Goal: Task Accomplishment & Management: Manage account settings

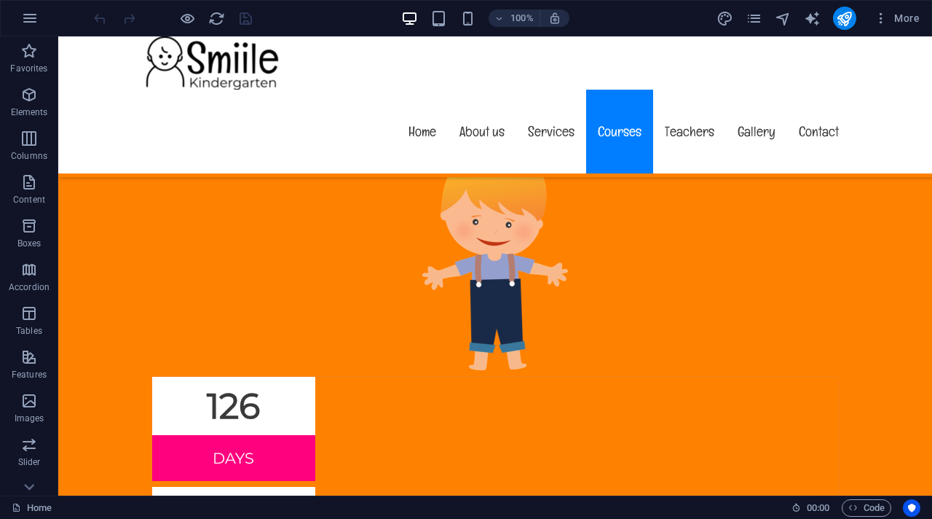
scroll to position [6496, 0]
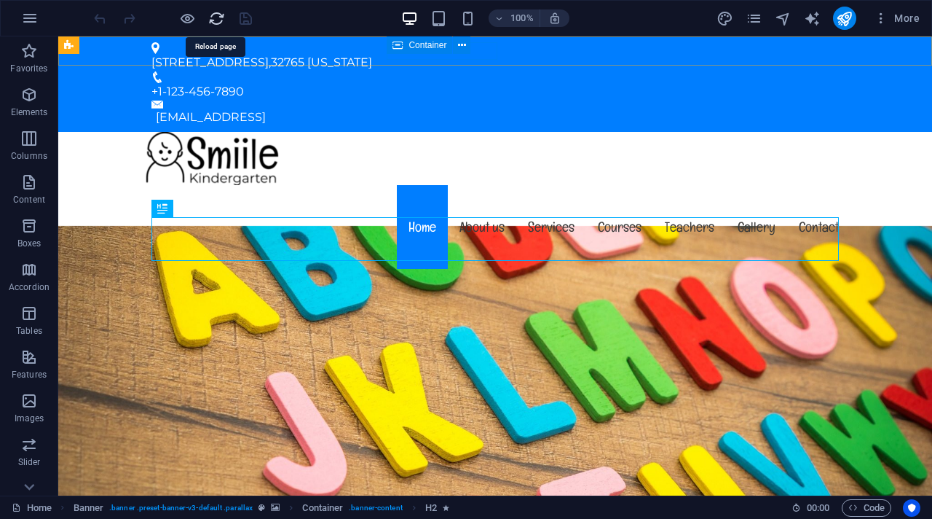
click at [213, 23] on icon "reload" at bounding box center [216, 18] width 17 height 17
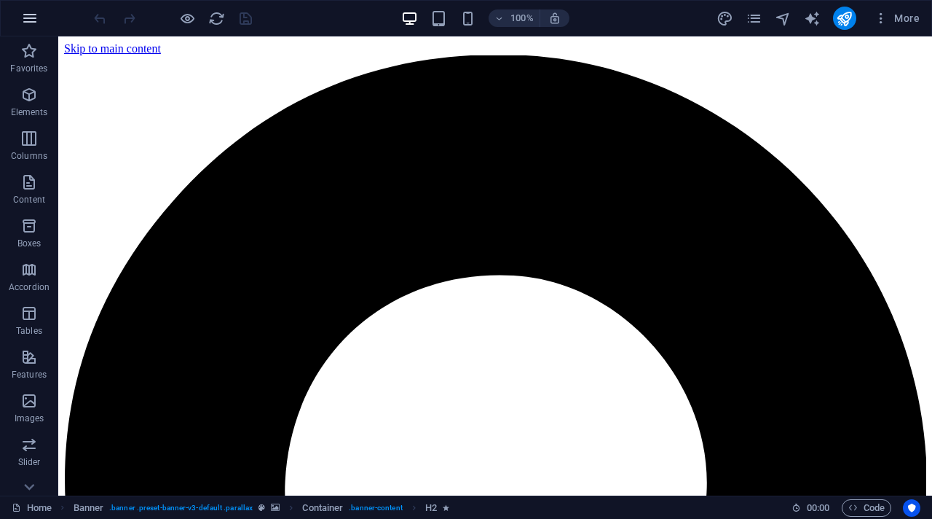
click at [34, 13] on icon "button" at bounding box center [29, 17] width 17 height 17
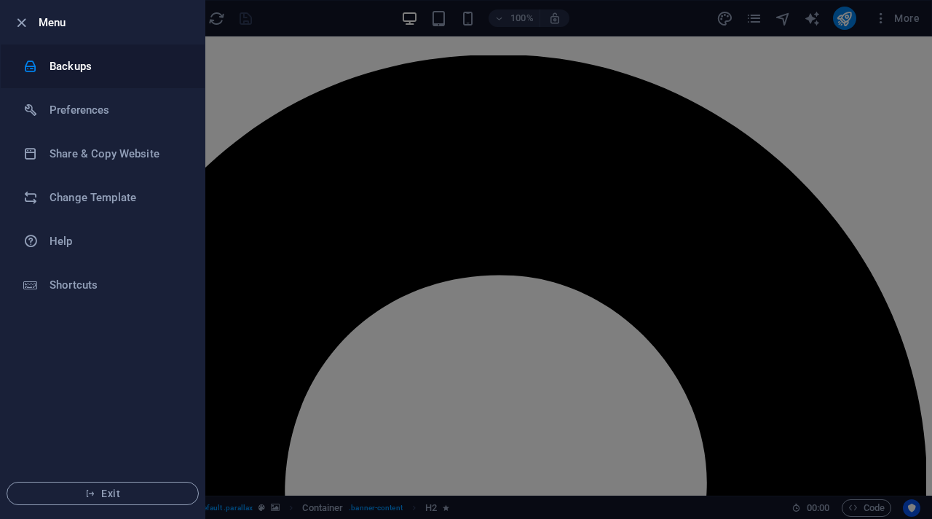
click at [75, 66] on h6 "Backups" at bounding box center [117, 66] width 135 height 17
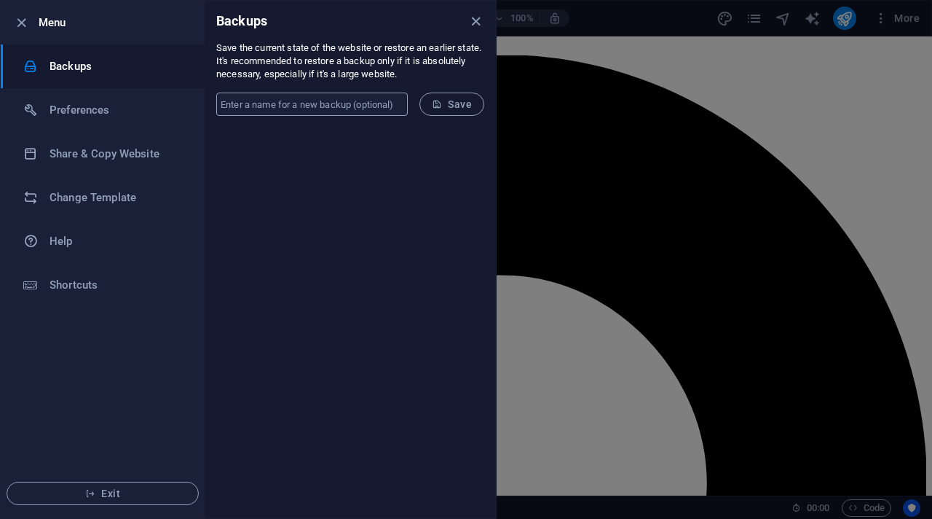
click at [289, 109] on input "text" at bounding box center [312, 104] width 192 height 23
type input "quranic journey"
click at [476, 17] on icon "close" at bounding box center [476, 21] width 17 height 17
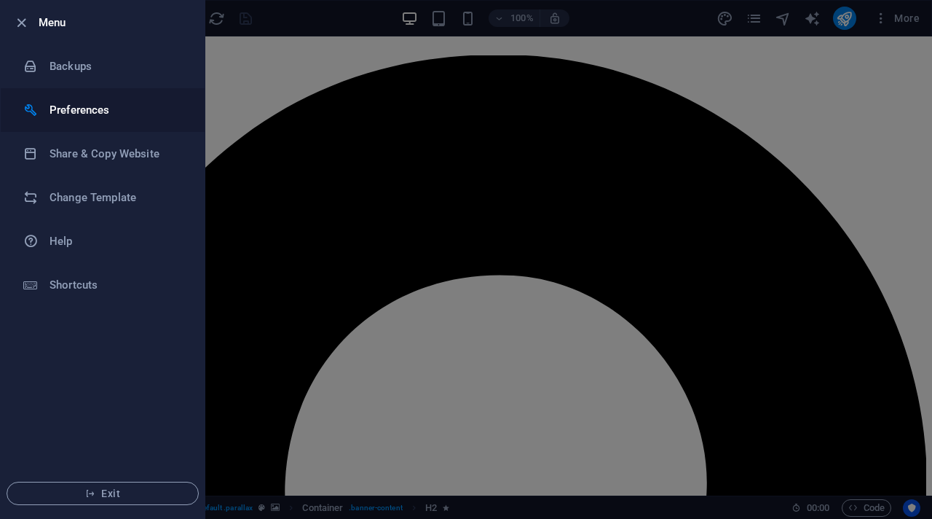
click at [72, 115] on h6 "Preferences" at bounding box center [117, 109] width 135 height 17
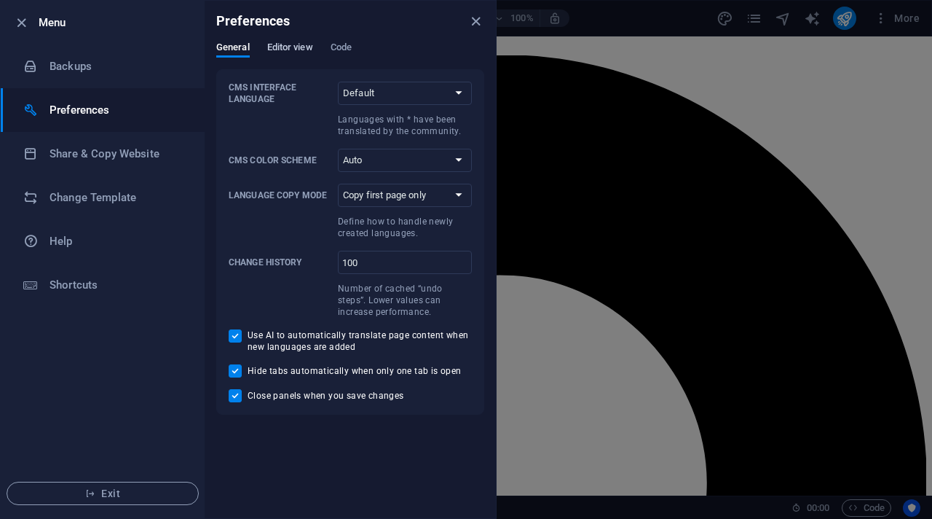
click at [290, 50] on span "Editor view" at bounding box center [290, 49] width 46 height 20
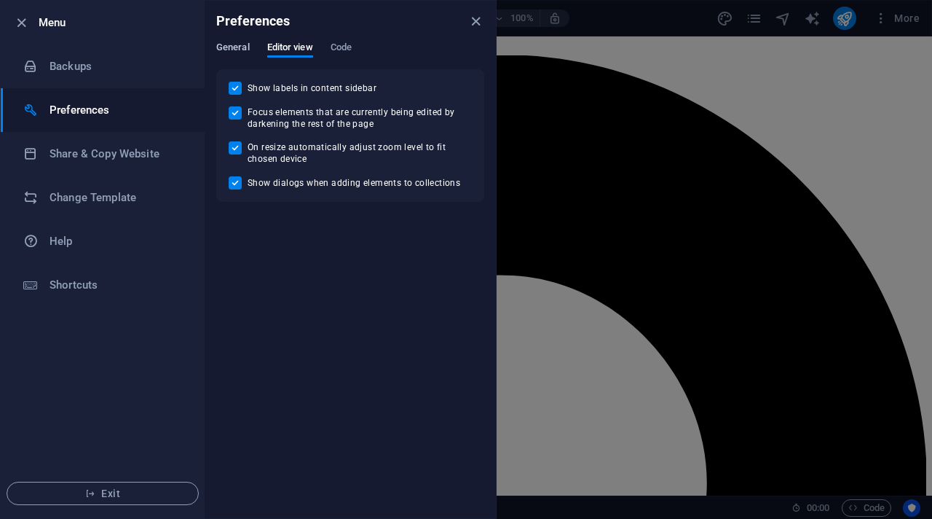
click at [238, 48] on span "General" at bounding box center [233, 49] width 34 height 20
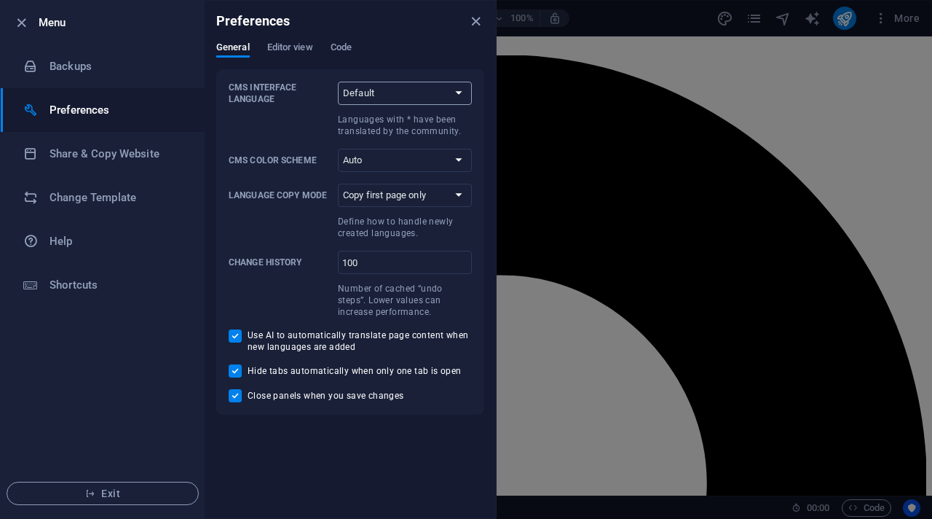
click at [419, 97] on select "Default Deutsch English Español Suomi* Français Magyar Italiano Nederlands Pols…" at bounding box center [405, 93] width 134 height 23
click at [294, 45] on span "Editor view" at bounding box center [290, 49] width 46 height 20
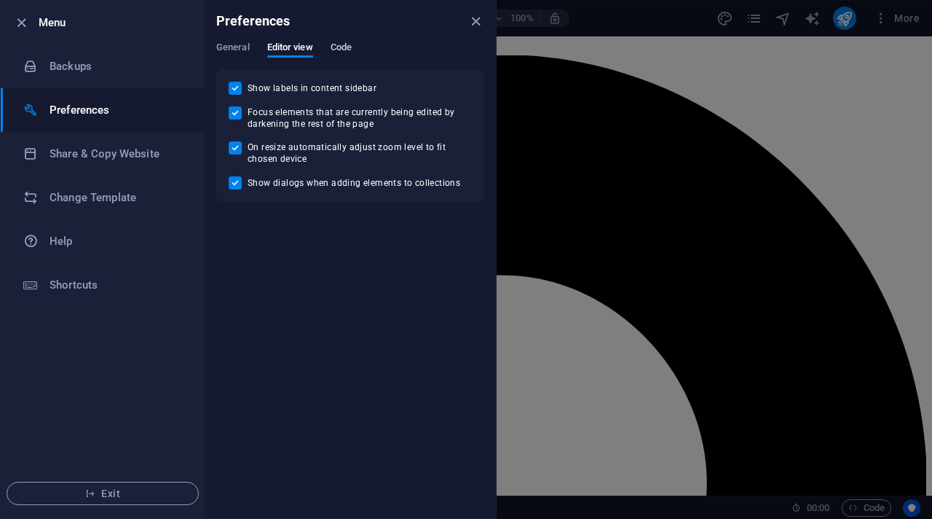
click at [346, 47] on span "Code" at bounding box center [341, 49] width 21 height 20
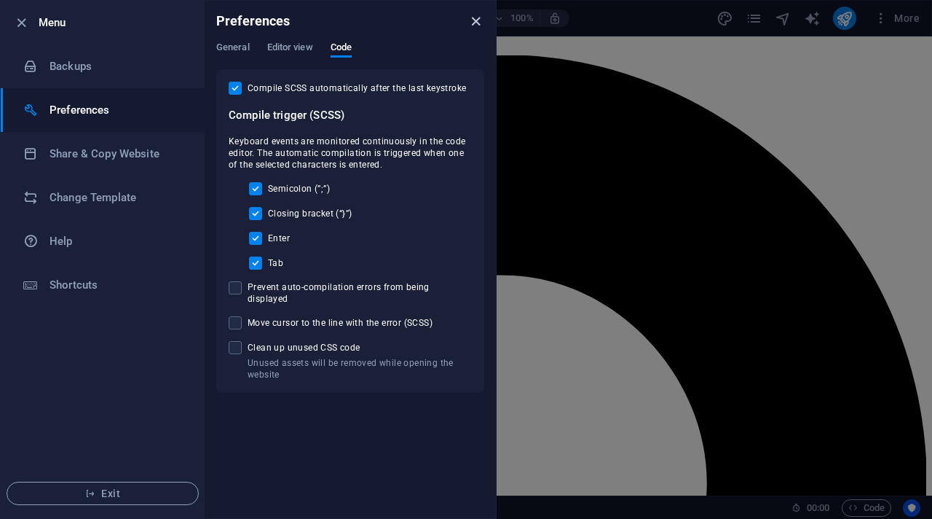
click at [472, 24] on icon "close" at bounding box center [476, 21] width 17 height 17
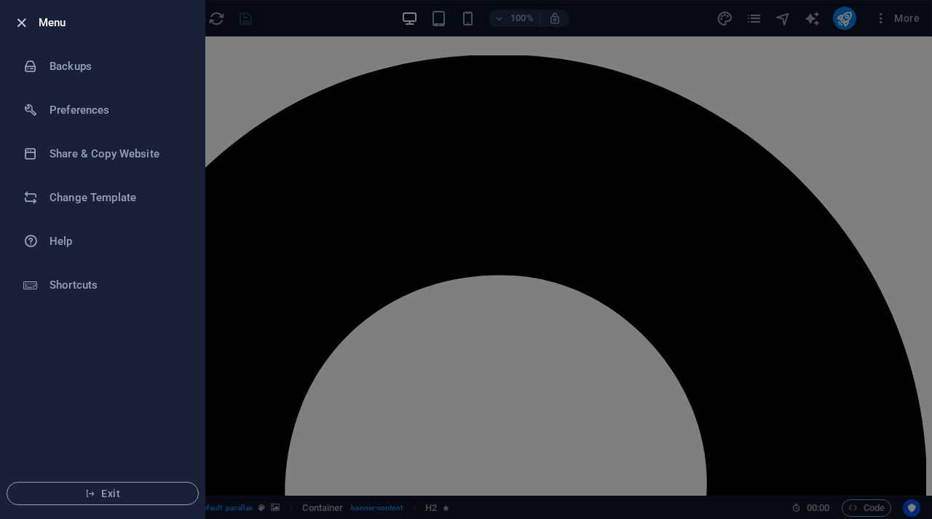
click at [22, 23] on icon "button" at bounding box center [21, 23] width 17 height 17
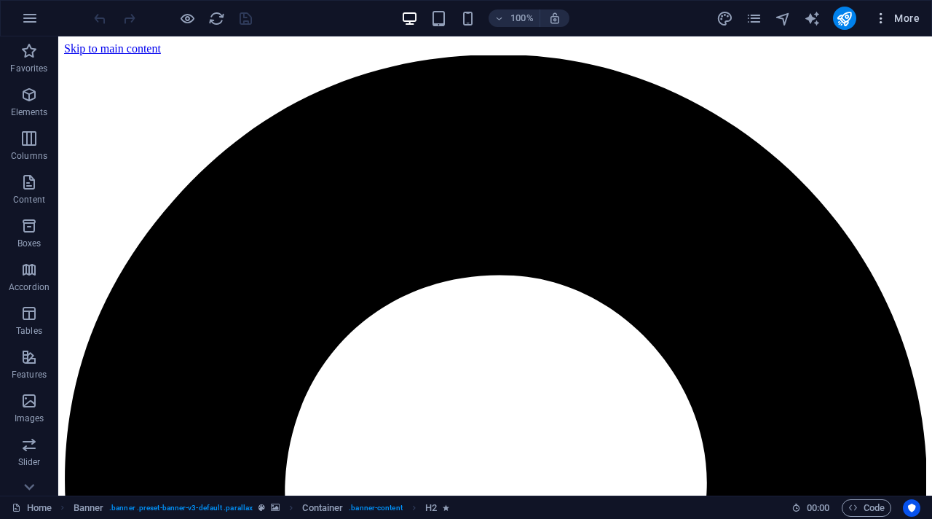
click at [886, 16] on icon "button" at bounding box center [881, 18] width 15 height 15
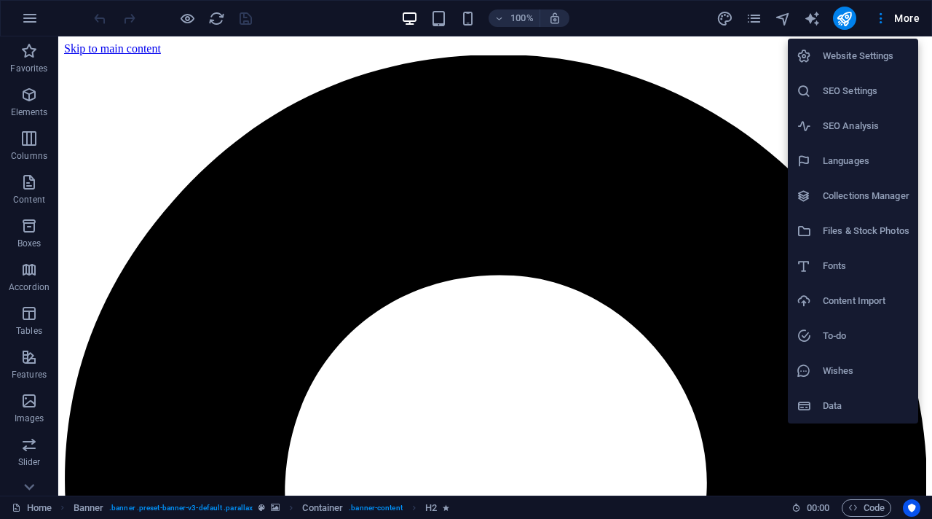
click at [859, 61] on h6 "Website Settings" at bounding box center [866, 55] width 87 height 17
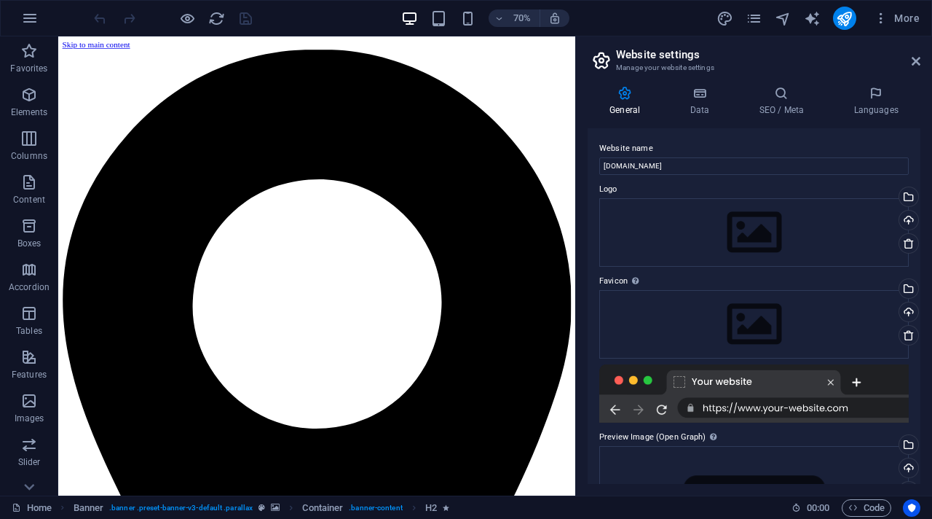
click at [921, 59] on aside "Website settings Manage your website settings General Data SEO / Meta Languages…" at bounding box center [753, 265] width 357 height 459
click at [918, 63] on icon at bounding box center [916, 61] width 9 height 12
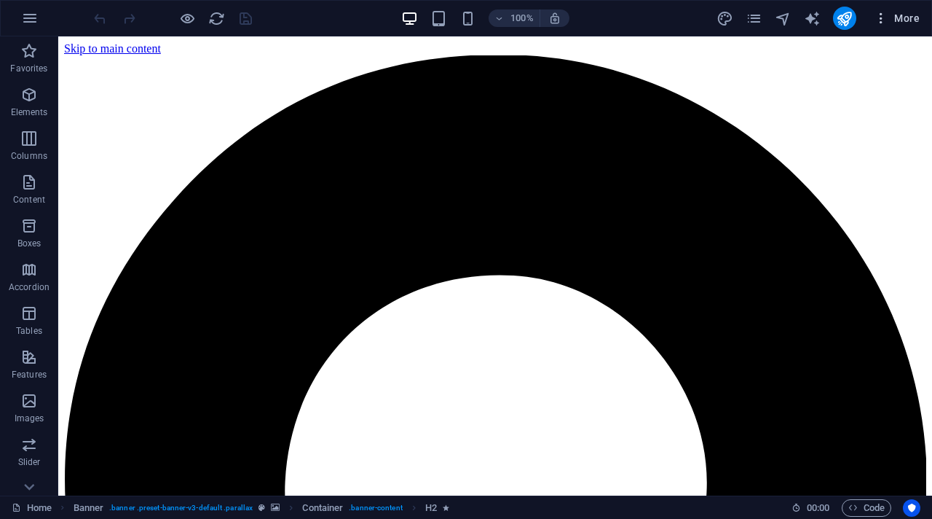
click at [903, 18] on span "More" at bounding box center [897, 18] width 46 height 15
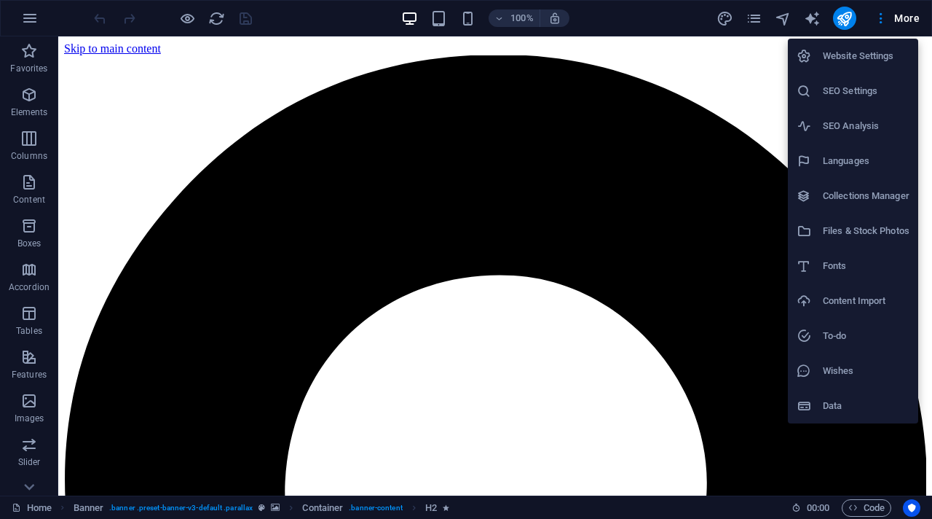
click at [811, 20] on div at bounding box center [466, 259] width 932 height 519
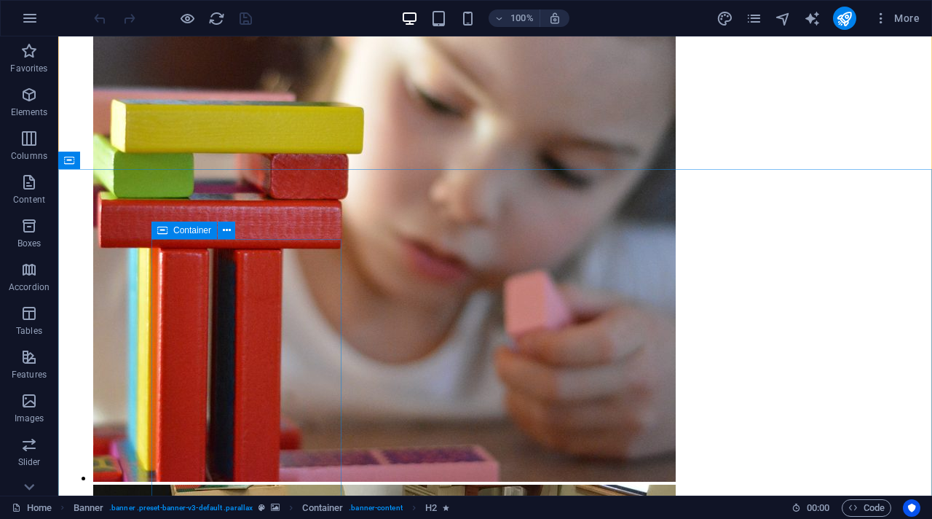
scroll to position [13064, 0]
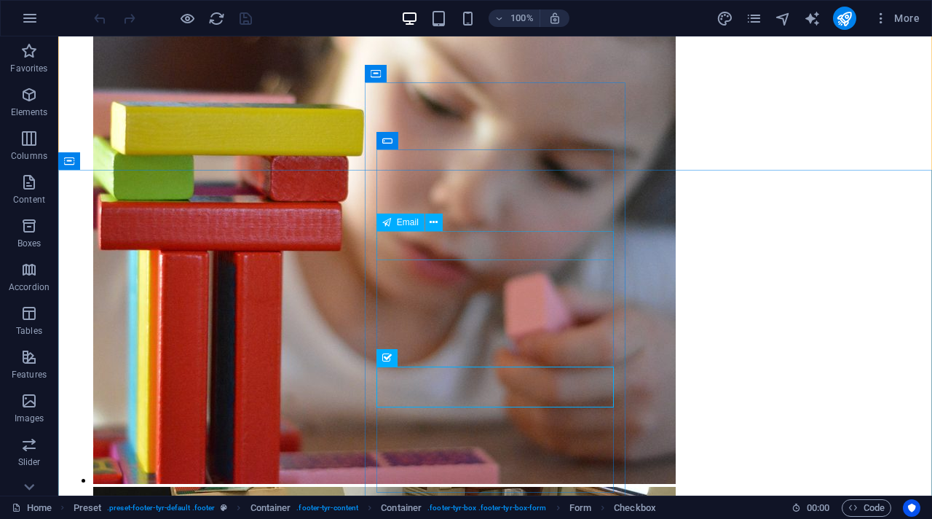
click at [436, 224] on icon at bounding box center [434, 222] width 8 height 15
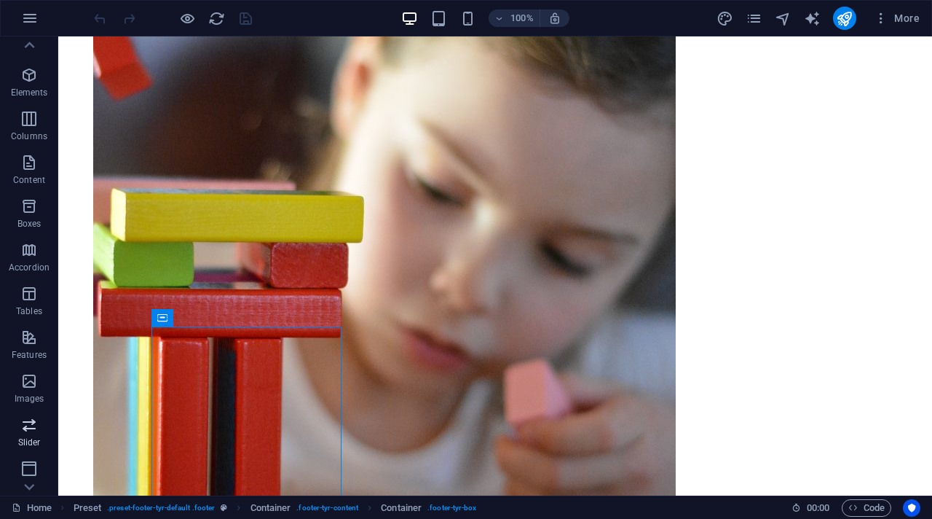
scroll to position [0, 0]
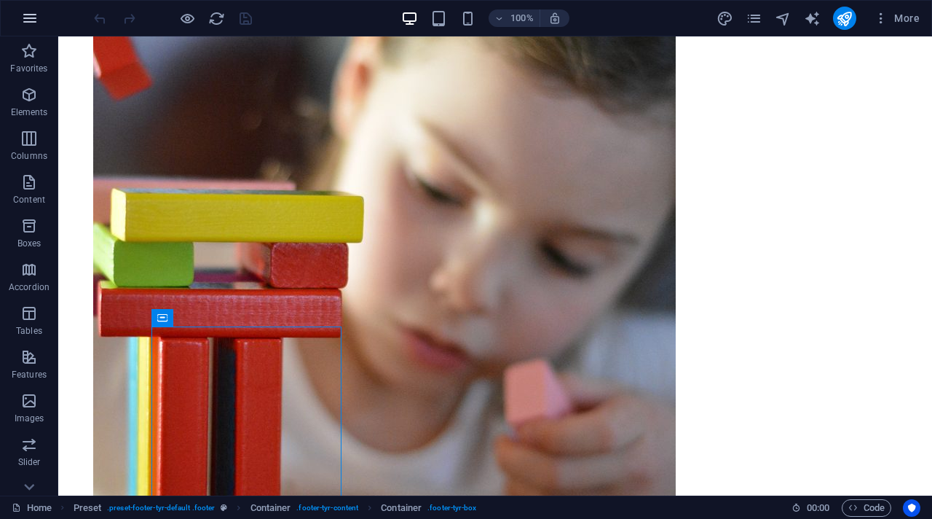
click at [28, 22] on icon "button" at bounding box center [29, 17] width 17 height 17
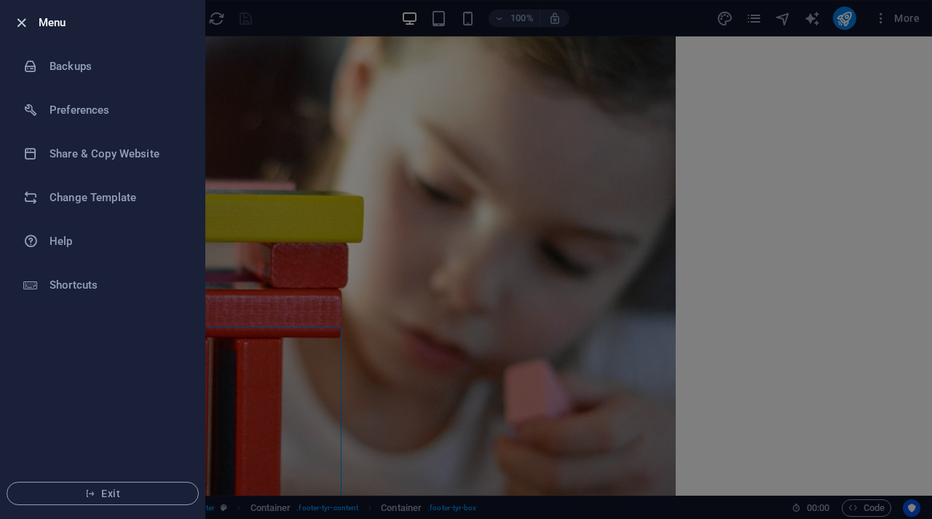
click at [16, 23] on icon "button" at bounding box center [21, 23] width 17 height 17
